Goal: Task Accomplishment & Management: Complete application form

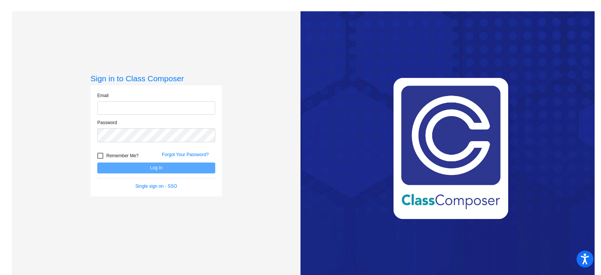
type input "[PERSON_NAME][EMAIL_ADDRESS][PERSON_NAME][DOMAIN_NAME]"
click at [140, 169] on button "Log In" at bounding box center [156, 167] width 118 height 11
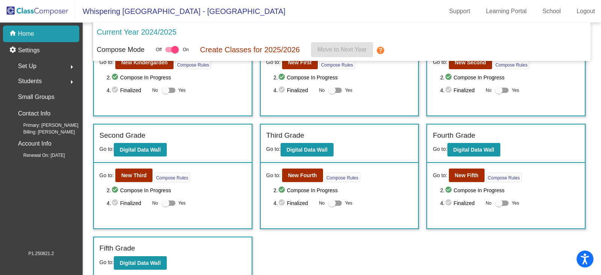
scroll to position [57, 0]
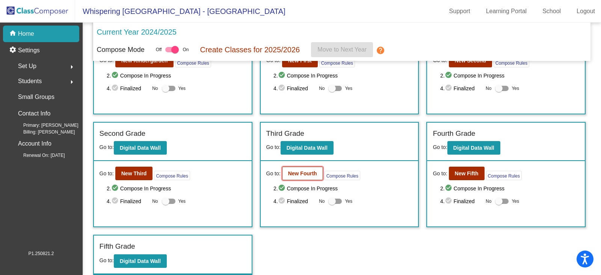
click at [294, 170] on button "New Fourth" at bounding box center [302, 173] width 41 height 14
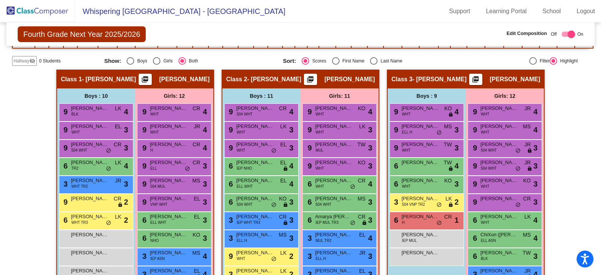
scroll to position [113, 0]
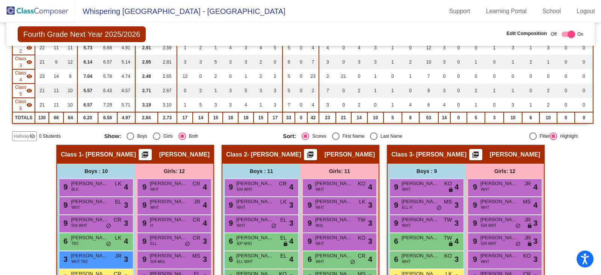
click at [27, 136] on span "Hallway" at bounding box center [22, 136] width 16 height 7
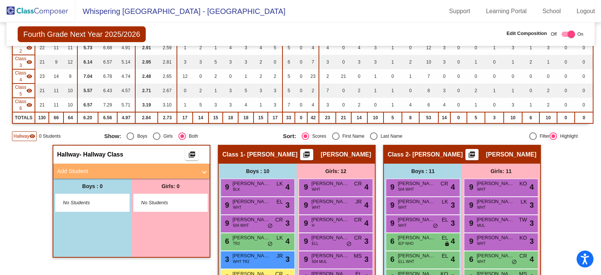
click at [204, 172] on mat-expansion-panel-header "Add Student" at bounding box center [131, 170] width 156 height 15
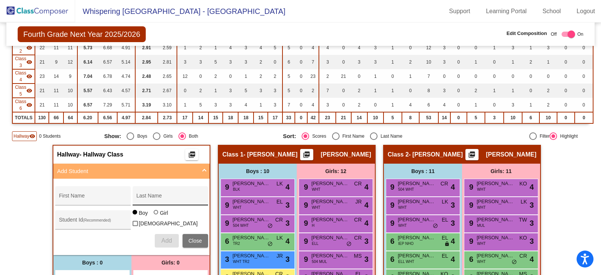
click at [145, 194] on div "Last Name" at bounding box center [170, 197] width 68 height 15
click at [83, 200] on input "First Name" at bounding box center [93, 198] width 68 height 6
paste input "[PERSON_NAME]"
type input "[PERSON_NAME]"
click at [143, 196] on input "Last Name" at bounding box center [170, 198] width 68 height 6
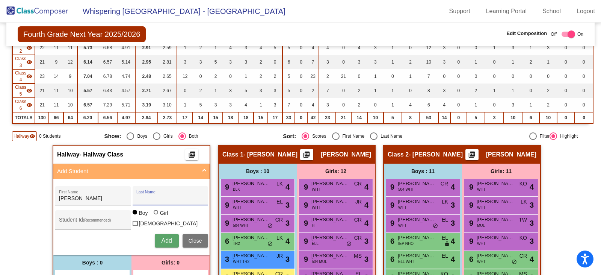
paste input "[PERSON_NAME]"
type input "[PERSON_NAME]"
click at [65, 218] on div "Student Id (Recommended)" at bounding box center [93, 221] width 68 height 15
paste input "4807020276"
type input "4807020276"
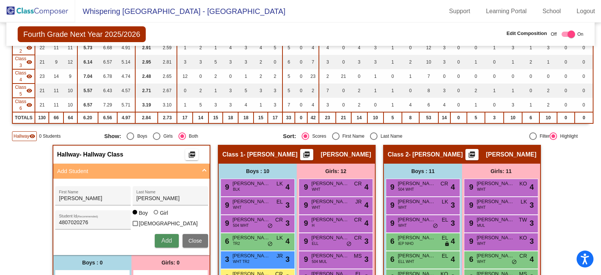
click at [163, 239] on span "Add" at bounding box center [166, 240] width 11 height 6
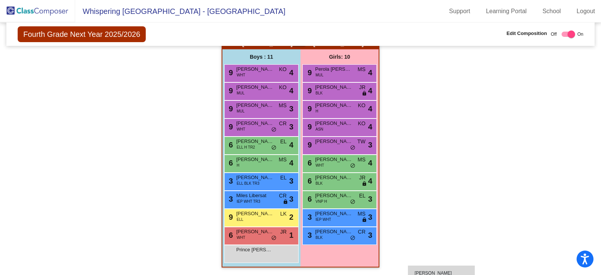
scroll to position [788, 0]
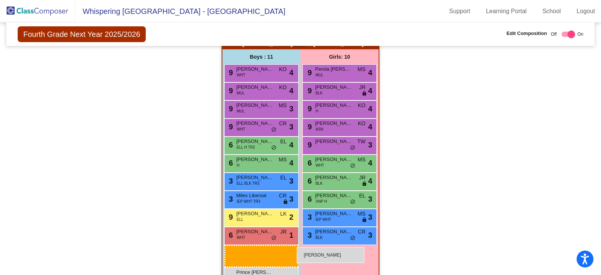
drag, startPoint x: 78, startPoint y: 162, endPoint x: 297, endPoint y: 247, distance: 235.0
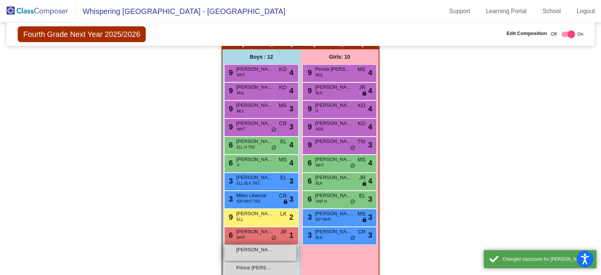
click at [248, 255] on div "[PERSON_NAME] lock do_not_disturb_alt" at bounding box center [261, 252] width 72 height 15
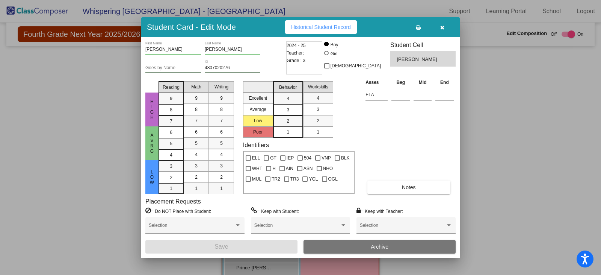
click at [330, 55] on div at bounding box center [327, 54] width 6 height 6
click at [327, 57] on input "Girl" at bounding box center [327, 57] width 0 height 0
radio input "true"
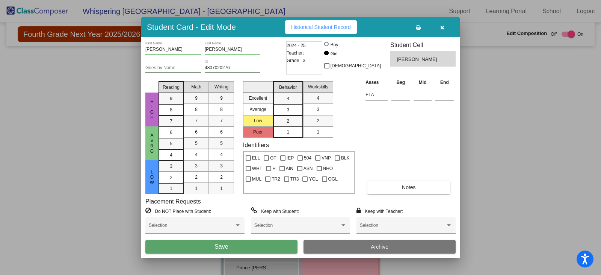
click at [254, 251] on button "Save" at bounding box center [221, 247] width 152 height 14
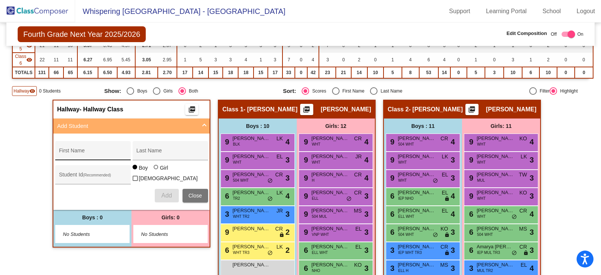
scroll to position [188, 0]
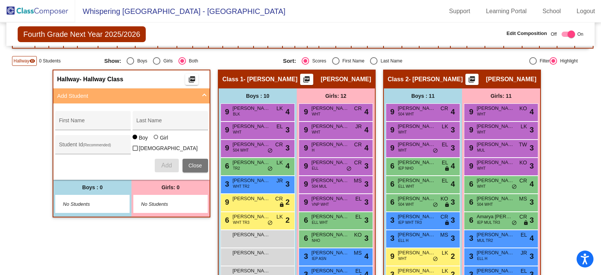
click at [30, 12] on img at bounding box center [37, 11] width 75 height 22
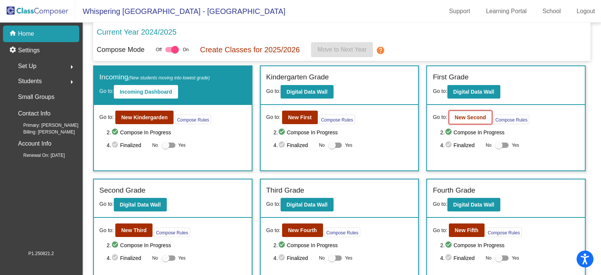
click at [459, 118] on b "New Second" at bounding box center [470, 117] width 31 height 6
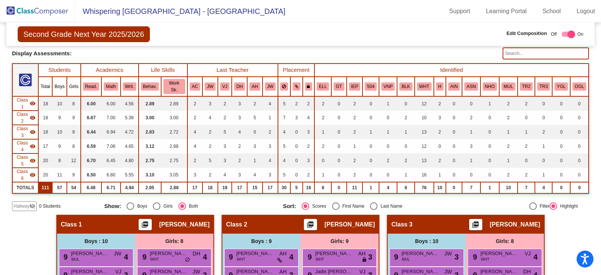
scroll to position [38, 0]
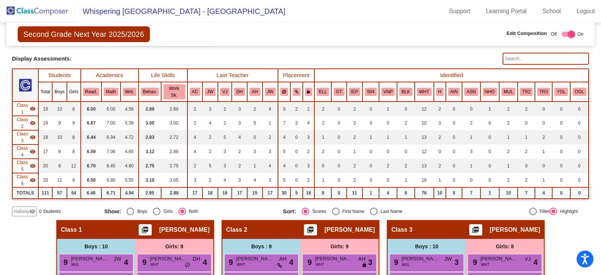
click at [23, 210] on span "Hallway" at bounding box center [22, 211] width 16 height 7
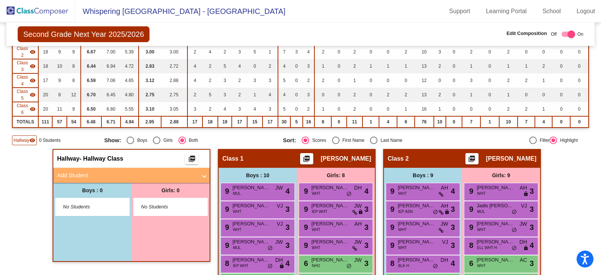
scroll to position [150, 0]
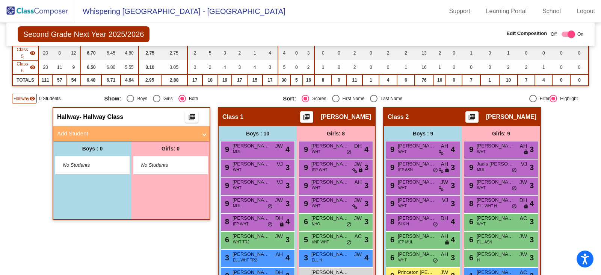
click at [200, 138] on span "Add Student" at bounding box center [130, 133] width 146 height 9
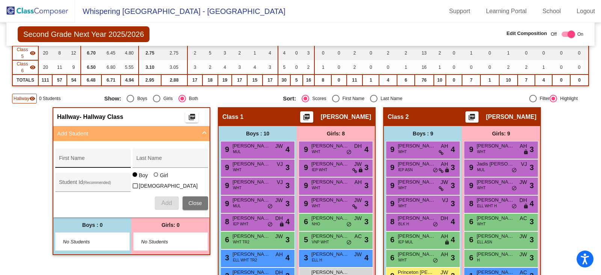
click at [94, 160] on input "First Name" at bounding box center [93, 161] width 68 height 6
click at [142, 158] on input "Last Name" at bounding box center [170, 161] width 68 height 6
paste input "[PERSON_NAME]"
type input "[PERSON_NAME]"
click at [70, 159] on input "First Name" at bounding box center [93, 161] width 68 height 6
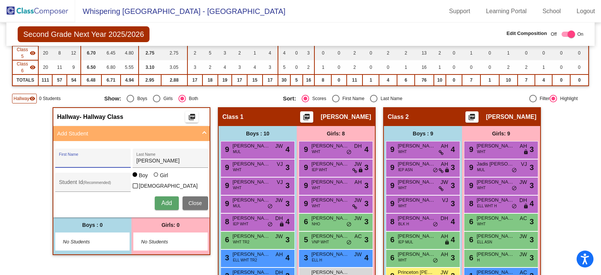
paste input "[PERSON_NAME]"
type input "[PERSON_NAME]"
click at [74, 188] on div "Student Id (Recommended)" at bounding box center [93, 183] width 68 height 15
paste input "4807020266"
type input "4807020266"
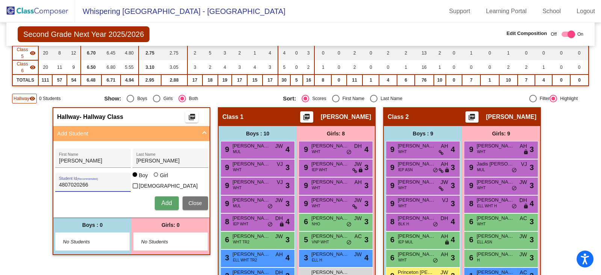
click at [156, 174] on div at bounding box center [156, 174] width 0 height 0
click at [156, 179] on input "Girl" at bounding box center [156, 178] width 0 height 0
radio input "true"
click at [164, 200] on span "Add" at bounding box center [166, 203] width 11 height 6
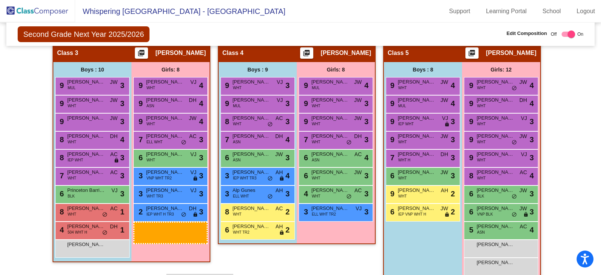
scroll to position [449, 0]
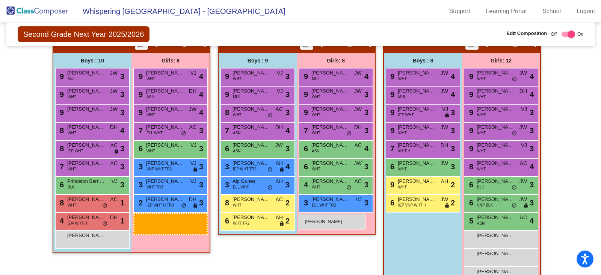
drag, startPoint x: 153, startPoint y: 237, endPoint x: 298, endPoint y: 213, distance: 146.9
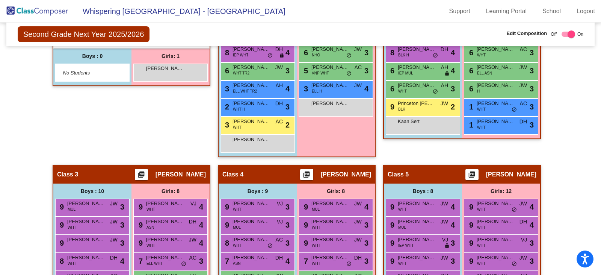
scroll to position [299, 0]
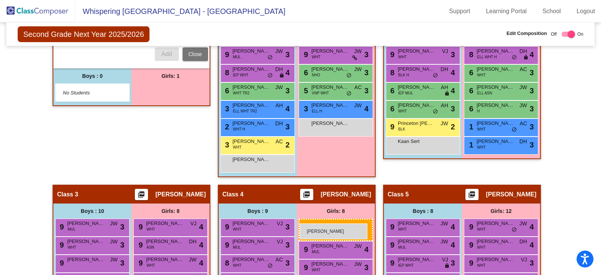
drag, startPoint x: 151, startPoint y: 85, endPoint x: 299, endPoint y: 222, distance: 201.1
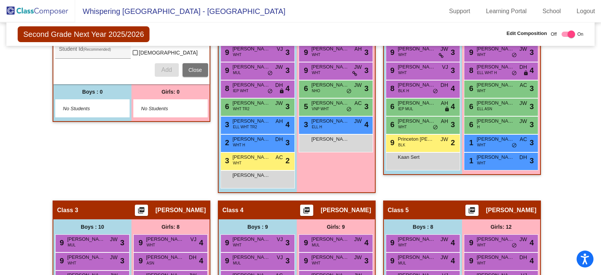
scroll to position [227, 0]
